Goal: Task Accomplishment & Management: Use online tool/utility

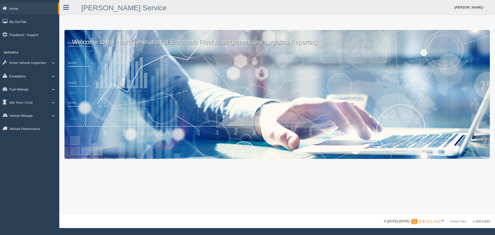
click at [20, 76] on link "Exceptions" at bounding box center [29, 76] width 59 height 12
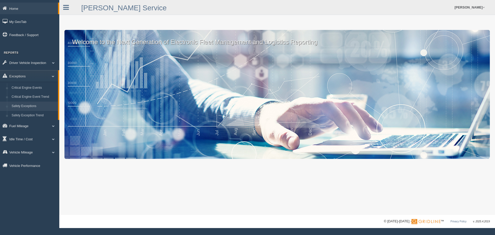
click at [32, 106] on link "Safety Exceptions" at bounding box center [33, 106] width 49 height 9
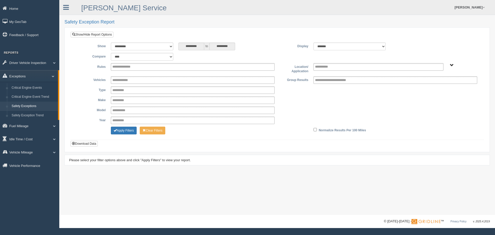
click at [18, 74] on link "Exceptions" at bounding box center [29, 76] width 58 height 12
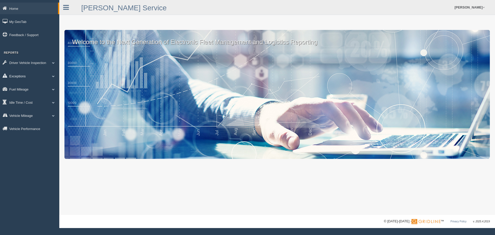
click at [54, 75] on span at bounding box center [53, 76] width 7 height 3
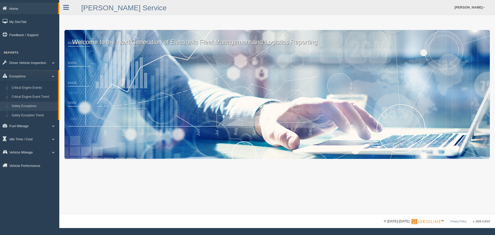
click at [43, 105] on link "Safety Exceptions" at bounding box center [33, 106] width 49 height 9
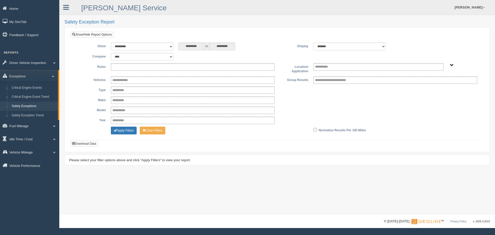
click at [120, 68] on input "text" at bounding box center [126, 67] width 28 height 6
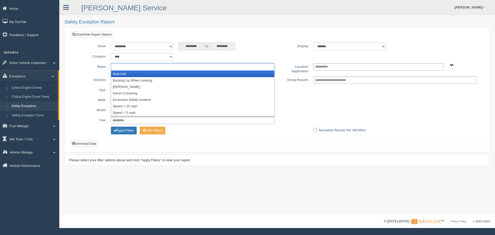
click at [118, 74] on li "Seat belt" at bounding box center [192, 74] width 163 height 6
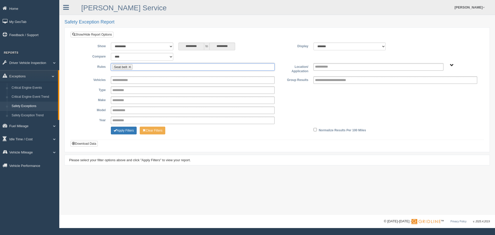
click at [139, 67] on input "text" at bounding box center [137, 67] width 6 height 6
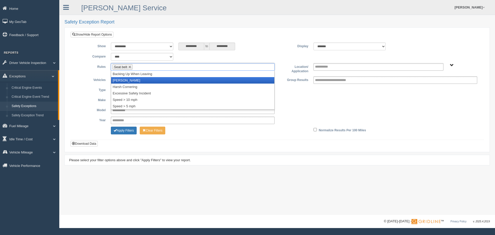
click at [129, 78] on li "[PERSON_NAME]" at bounding box center [192, 80] width 163 height 6
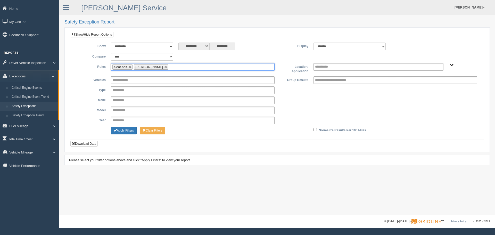
click at [170, 68] on input "text" at bounding box center [173, 67] width 6 height 6
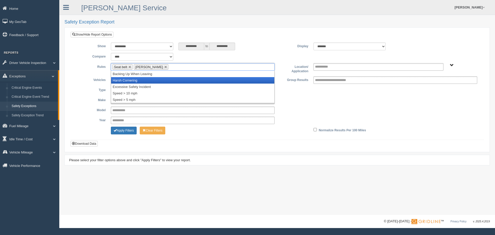
click at [139, 80] on li "Harsh Cornering" at bounding box center [192, 80] width 163 height 6
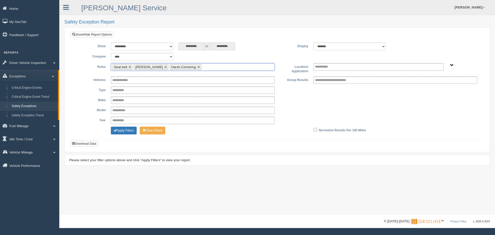
click at [210, 67] on ul "Seat belt Harsh Braking Harsh Cornering" at bounding box center [193, 66] width 164 height 7
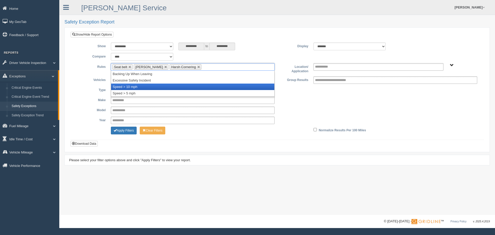
click at [138, 85] on li "Speed > 10 mph" at bounding box center [192, 87] width 163 height 6
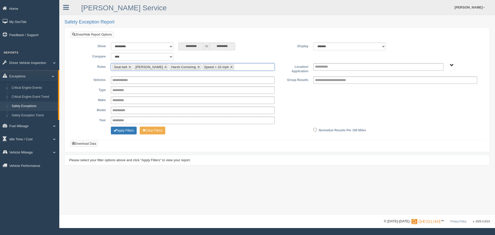
click at [453, 64] on span "B. Vehicle Class C. Emergency Response Matt Pregon (Safety WTS-70-00) WCH-10-00…" at bounding box center [452, 65] width 4 height 4
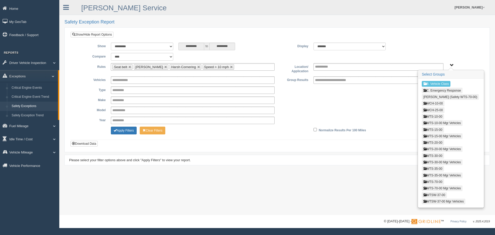
click at [436, 103] on button "WCH-10-00" at bounding box center [433, 104] width 22 height 6
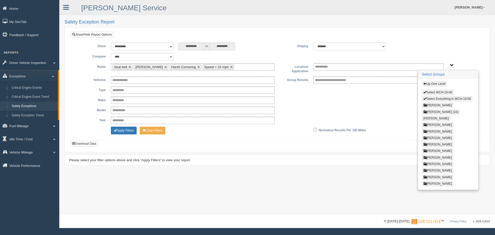
click at [439, 92] on button "Select WCH-10-00" at bounding box center [438, 92] width 32 height 6
click at [431, 84] on button "Up One Level" at bounding box center [434, 84] width 25 height 6
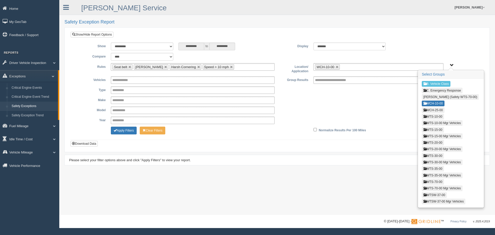
click at [435, 111] on button "WCH-25-00" at bounding box center [433, 110] width 22 height 6
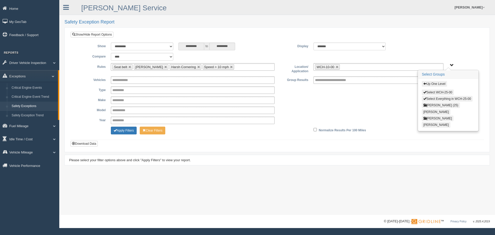
click at [437, 91] on button "Select WCH-25-00" at bounding box center [438, 92] width 32 height 6
click at [439, 84] on button "Up One Level" at bounding box center [434, 84] width 25 height 6
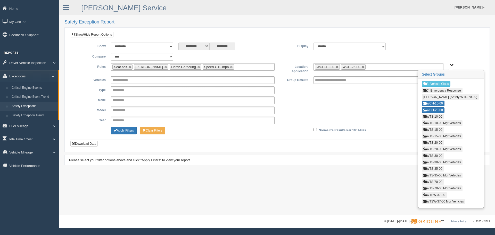
click at [438, 117] on button "WTS-10-00" at bounding box center [433, 117] width 22 height 6
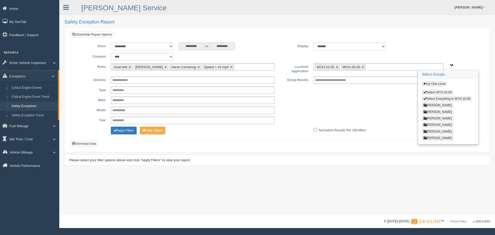
click at [438, 92] on button "Select WTS-10-00" at bounding box center [437, 92] width 31 height 6
click at [437, 84] on button "Up One Level" at bounding box center [434, 84] width 25 height 6
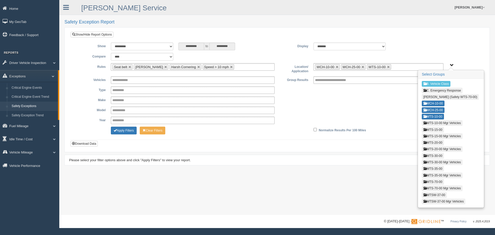
click at [443, 123] on button "WTS-10-00 Mgr Vehicles" at bounding box center [442, 123] width 40 height 6
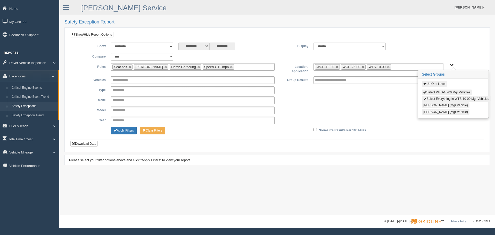
click at [444, 91] on button "Select WTS-10-00 Mgr Vehicles" at bounding box center [447, 92] width 50 height 6
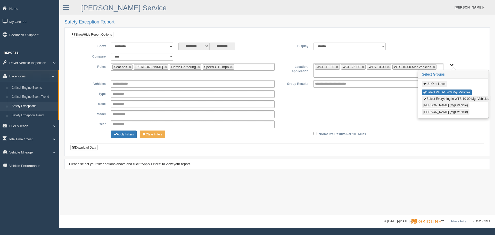
click at [439, 83] on button "Up One Level" at bounding box center [434, 84] width 25 height 6
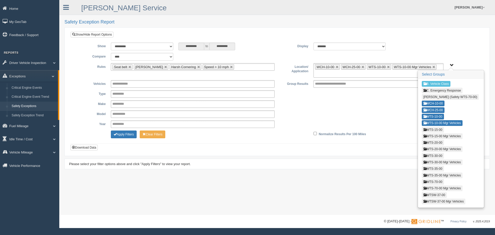
click at [439, 129] on button "WTS-15-00" at bounding box center [433, 130] width 22 height 6
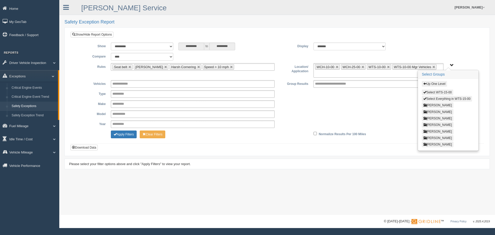
click at [443, 91] on button "Select WTS-15-00" at bounding box center [437, 92] width 31 height 6
click at [439, 83] on button "Up One Level" at bounding box center [434, 84] width 25 height 6
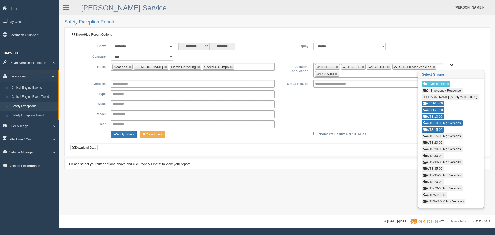
click at [443, 134] on button "WTS-15-00 Mgr Vehicles" at bounding box center [442, 136] width 40 height 6
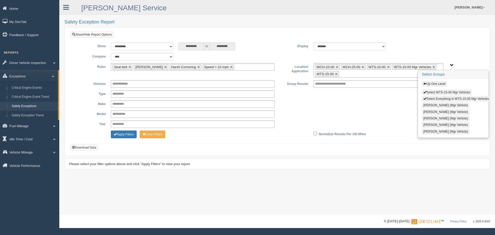
click at [440, 91] on button "Select WTS-15-00 Mgr Vehicles" at bounding box center [447, 92] width 50 height 6
click at [441, 85] on button "Up One Level" at bounding box center [434, 84] width 25 height 6
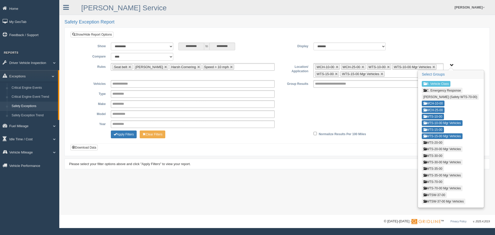
click at [441, 141] on button "WTS-20-00" at bounding box center [433, 143] width 22 height 6
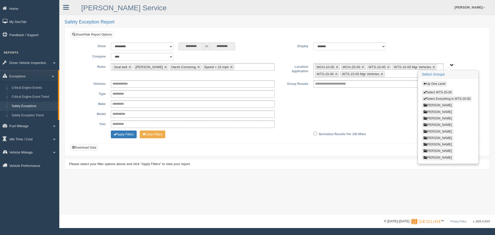
click at [440, 91] on button "Select WTS-20-00" at bounding box center [437, 92] width 31 height 6
click at [441, 84] on button "Up One Level" at bounding box center [434, 84] width 25 height 6
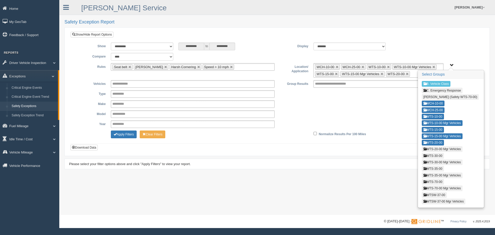
click at [437, 147] on button "WTS-20-00 Mgr Vehicles" at bounding box center [442, 149] width 40 height 6
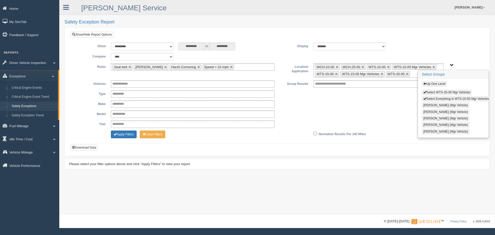
click at [440, 93] on button "Select WTS-20-00 Mgr Vehicles" at bounding box center [447, 92] width 50 height 6
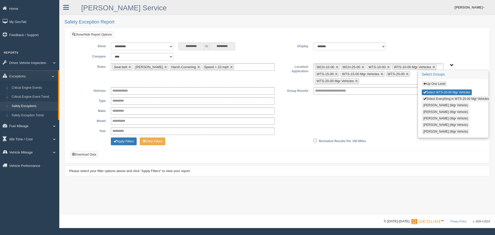
click at [439, 84] on button "Up One Level" at bounding box center [434, 84] width 25 height 6
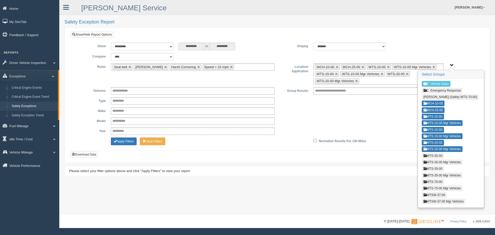
click at [437, 156] on button "WTS-30-00" at bounding box center [433, 156] width 22 height 6
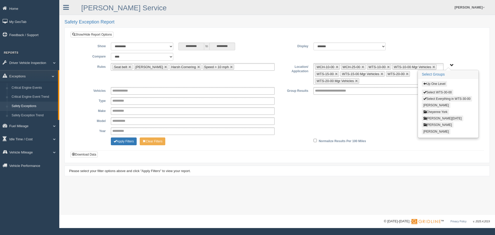
click at [441, 92] on button "Select WTS-30-00" at bounding box center [437, 92] width 31 height 6
click at [441, 83] on button "Up One Level" at bounding box center [434, 84] width 25 height 6
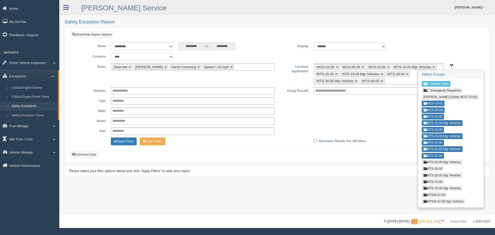
click at [439, 162] on button "WTS-30-00 Mgr Vehicles" at bounding box center [442, 162] width 40 height 6
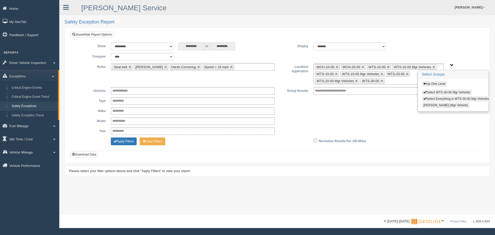
click at [442, 92] on button "Select WTS-30-00 Mgr Vehicles" at bounding box center [447, 92] width 50 height 6
click at [441, 86] on button "Up One Level" at bounding box center [434, 84] width 25 height 6
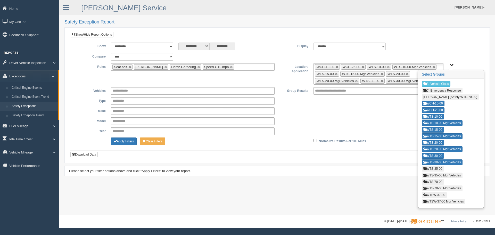
click at [439, 167] on button "WTS-35-00" at bounding box center [433, 169] width 22 height 6
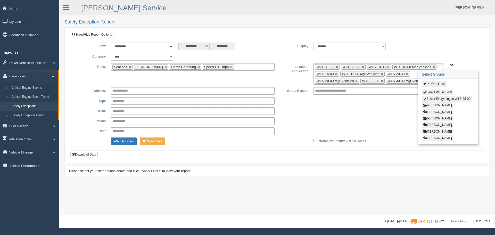
click at [440, 91] on button "Select WTS-35-00" at bounding box center [437, 92] width 31 height 6
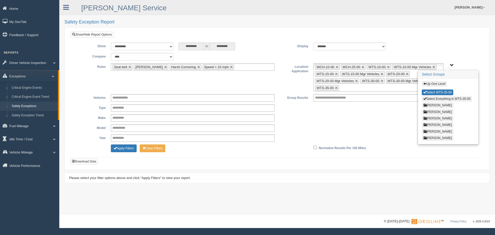
click at [439, 85] on button "Up One Level" at bounding box center [434, 84] width 25 height 6
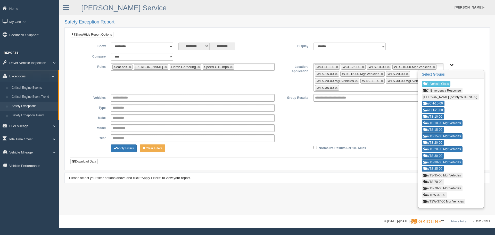
click at [434, 174] on button "WTS-35-00 Mgr Vehicles" at bounding box center [442, 175] width 40 height 6
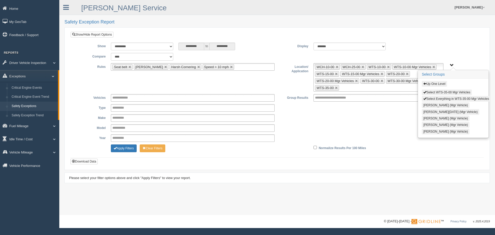
click at [443, 94] on button "Select WTS-35-00 Mgr Vehicles" at bounding box center [447, 92] width 50 height 6
click at [438, 84] on button "Up One Level" at bounding box center [434, 84] width 25 height 6
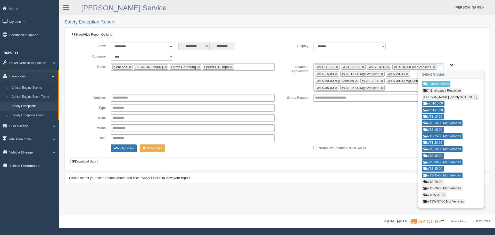
click at [434, 181] on button "WTS-70-00" at bounding box center [433, 182] width 22 height 6
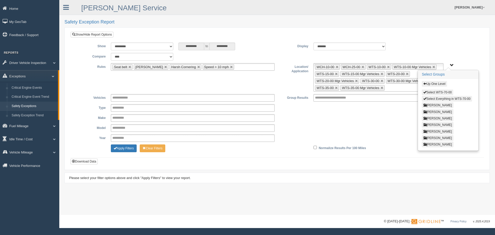
click at [438, 92] on button "Select WTS-70-00" at bounding box center [437, 92] width 31 height 6
click at [438, 84] on button "Up One Level" at bounding box center [434, 84] width 25 height 6
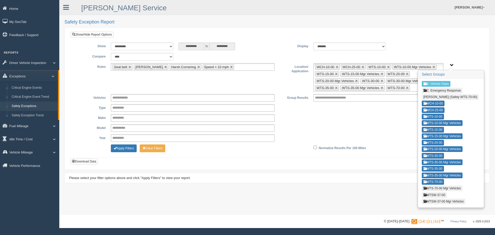
click at [442, 187] on button "WTS-70-00 Mgr Vehicles" at bounding box center [442, 188] width 40 height 6
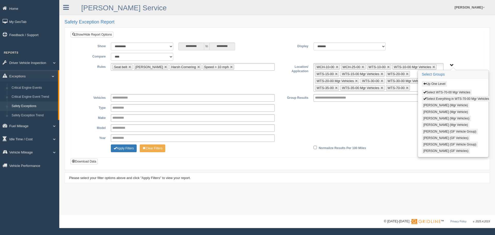
click at [440, 93] on button "Select WTS-70-00 Mgr Vehicles" at bounding box center [447, 92] width 50 height 6
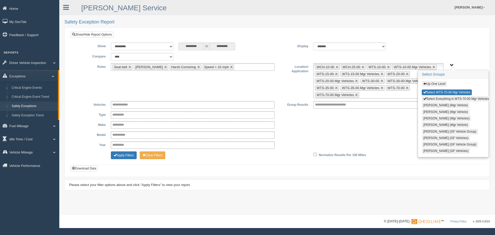
click at [439, 84] on button "Up One Level" at bounding box center [434, 84] width 25 height 6
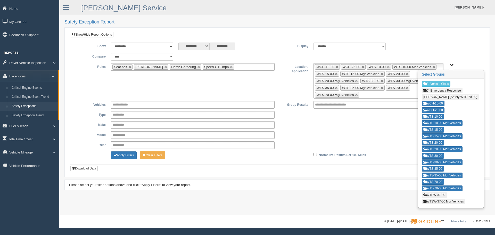
click at [440, 195] on button "WTSW-37-00" at bounding box center [434, 195] width 25 height 6
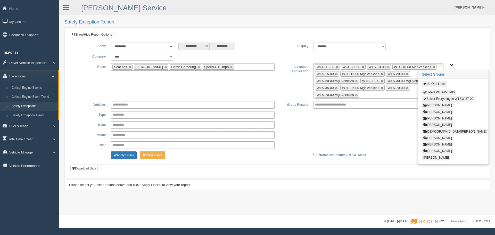
click at [439, 91] on button "Select WTSW-37-00" at bounding box center [439, 92] width 34 height 6
click at [439, 85] on button "Up One Level" at bounding box center [434, 84] width 25 height 6
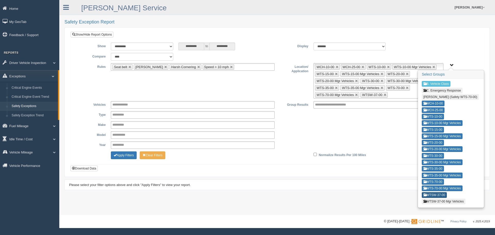
click at [434, 195] on button "WTSW-37-00" at bounding box center [434, 195] width 25 height 6
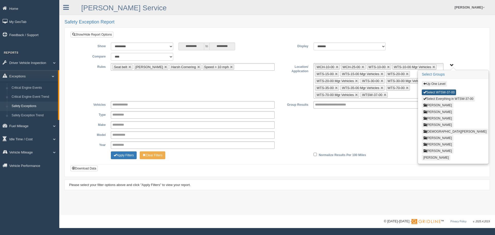
click at [432, 93] on button "Select WTSW-37-00" at bounding box center [439, 92] width 34 height 6
click at [432, 92] on button "Select WTSW-37-00" at bounding box center [439, 92] width 34 height 6
click at [434, 84] on button "Up One Level" at bounding box center [434, 84] width 25 height 6
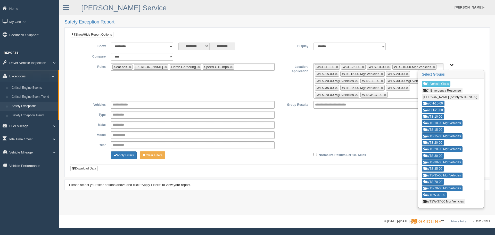
click at [441, 200] on button "WTSW-37-00 Mgr Vehicles" at bounding box center [444, 202] width 44 height 6
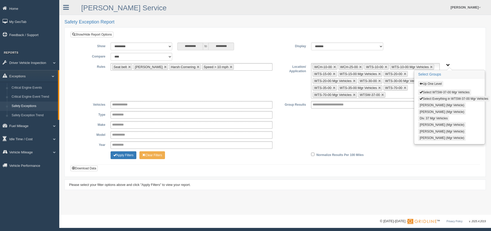
click at [432, 92] on button "Select WTSW-37-00 Mgr Vehicles" at bounding box center [444, 92] width 53 height 6
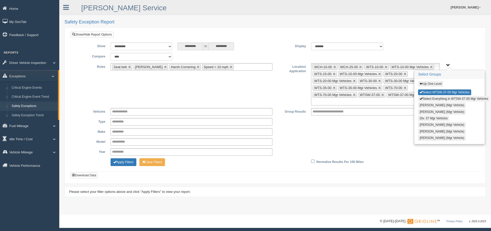
click at [432, 85] on button "Up One Level" at bounding box center [430, 84] width 25 height 6
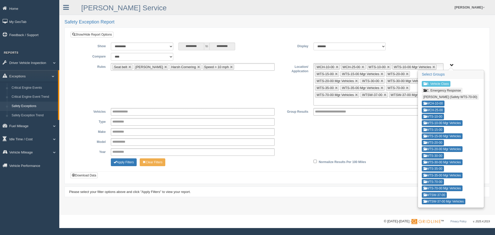
click at [461, 37] on div "**********" at bounding box center [277, 101] width 413 height 139
click at [376, 104] on ul "WCH-10-00 WCH-25-00 WTS-10-00 WTS-10-00 Mgr Vehicles WTS-15-00 WTS-15-00 Mgr Ve…" at bounding box center [379, 84] width 130 height 42
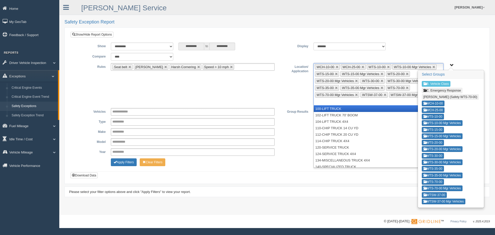
click at [376, 101] on ul "WCH-10-00 WCH-25-00 WTS-10-00 WTS-10-00 Mgr Vehicles WTS-15-00 WTS-15-00 Mgr Ve…" at bounding box center [379, 84] width 130 height 42
click at [285, 88] on div "**********" at bounding box center [277, 84] width 405 height 42
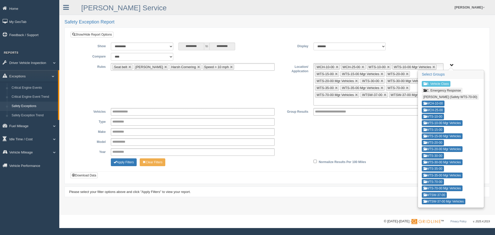
click at [452, 65] on span "B. Vehicle Class C. Emergency Response Matt Pregon (Safety WTS-70-00) WCH-10-00…" at bounding box center [452, 65] width 4 height 4
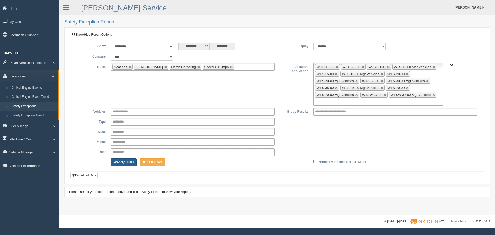
click at [125, 164] on button "Apply Filters" at bounding box center [124, 162] width 26 height 8
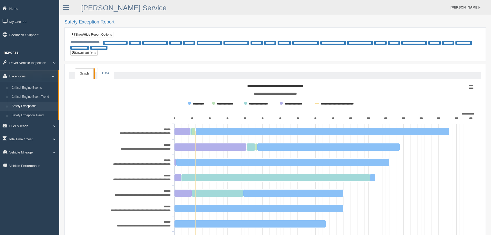
click at [105, 72] on link "Data" at bounding box center [105, 73] width 16 height 11
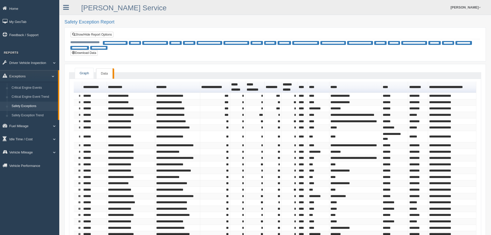
click at [81, 76] on link "Graph" at bounding box center [84, 73] width 19 height 11
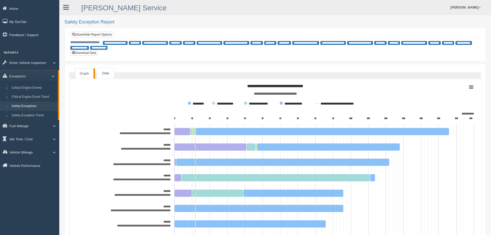
click at [108, 73] on link "Data" at bounding box center [105, 73] width 16 height 11
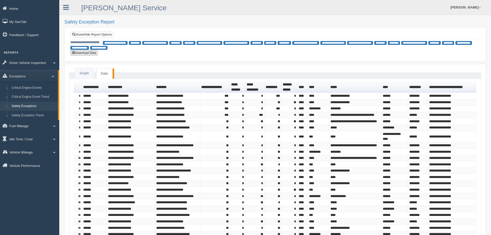
click at [87, 51] on button "Download Data" at bounding box center [83, 53] width 27 height 6
